Goal: Task Accomplishment & Management: Manage account settings

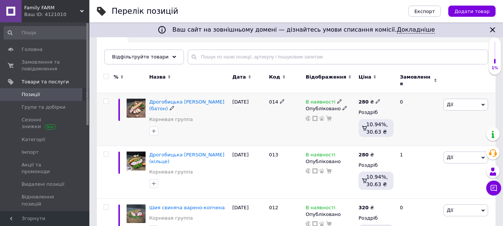
scroll to position [74, 0]
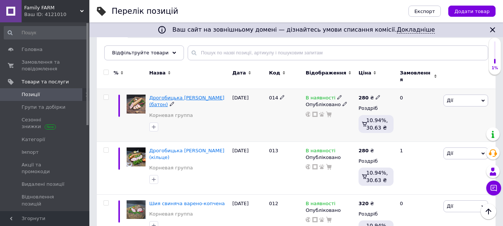
click at [163, 95] on span "Дрогобицька [PERSON_NAME] (батон)" at bounding box center [186, 101] width 75 height 12
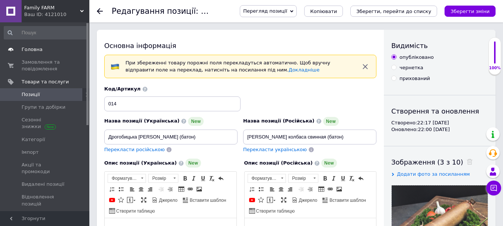
click at [40, 51] on span "Головна" at bounding box center [45, 49] width 47 height 7
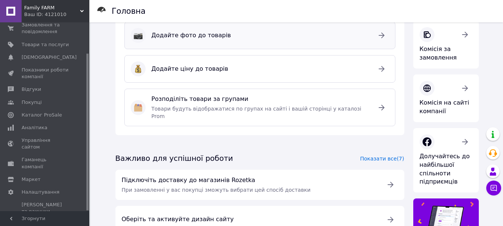
scroll to position [80, 0]
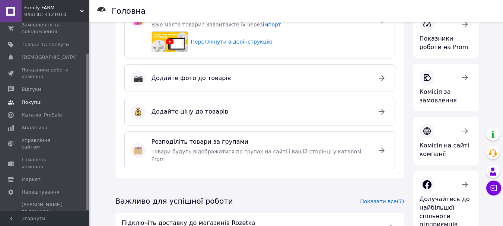
click at [35, 102] on span "Покупці" at bounding box center [32, 102] width 20 height 7
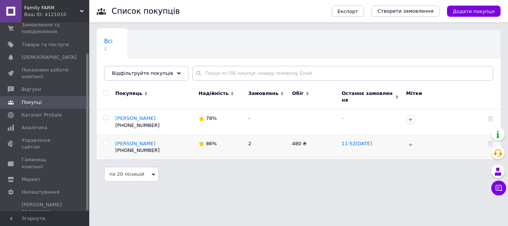
click at [156, 140] on p "[PERSON_NAME]" at bounding box center [155, 143] width 80 height 7
click at [140, 141] on span "[PERSON_NAME]" at bounding box center [135, 144] width 40 height 6
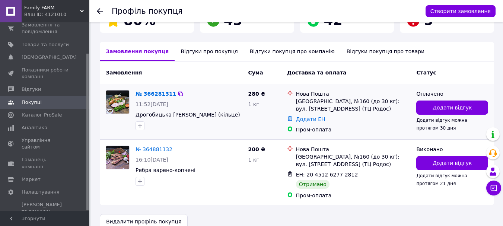
scroll to position [161, 0]
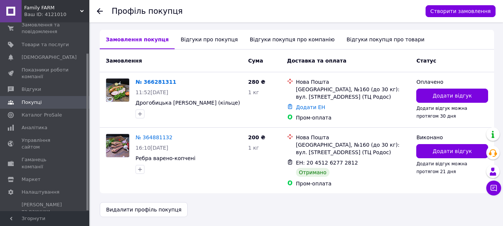
click at [206, 195] on div "[PERSON_NAME] 86% Редагувати 2 замовлення у вас на 480 ₴ [PHONE_NUMBER] [GEOGRA…" at bounding box center [297, 43] width 394 height 347
